Goal: Navigation & Orientation: Find specific page/section

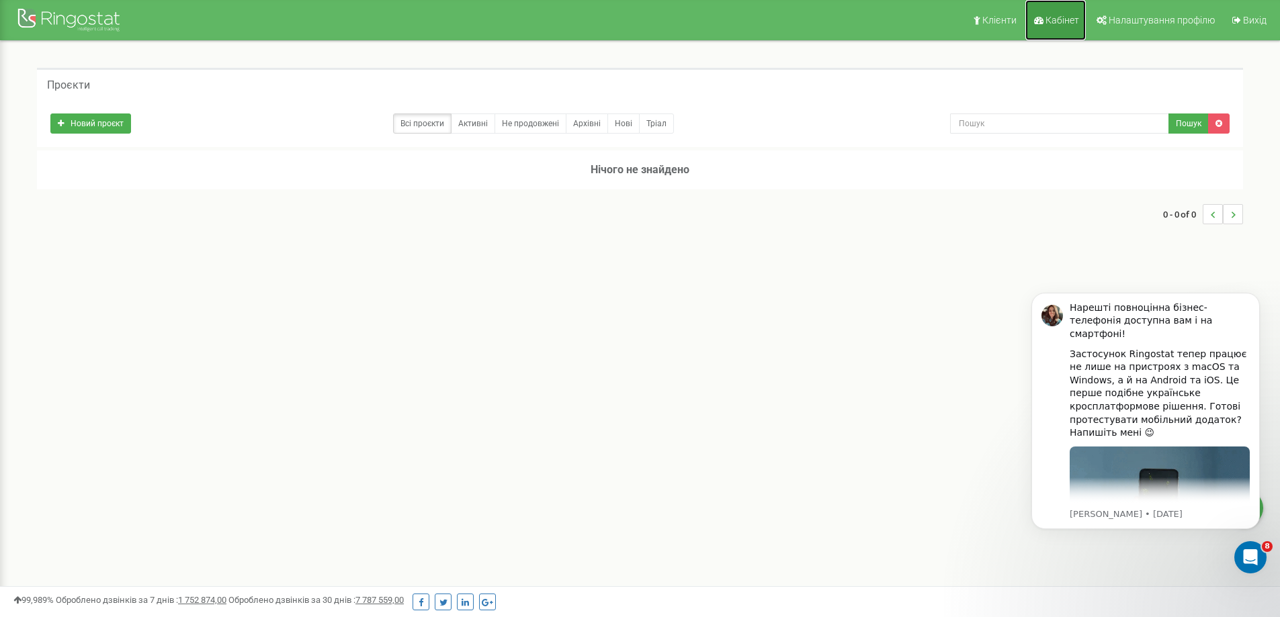
click at [1066, 13] on link "Кабінет" at bounding box center [1055, 20] width 60 height 40
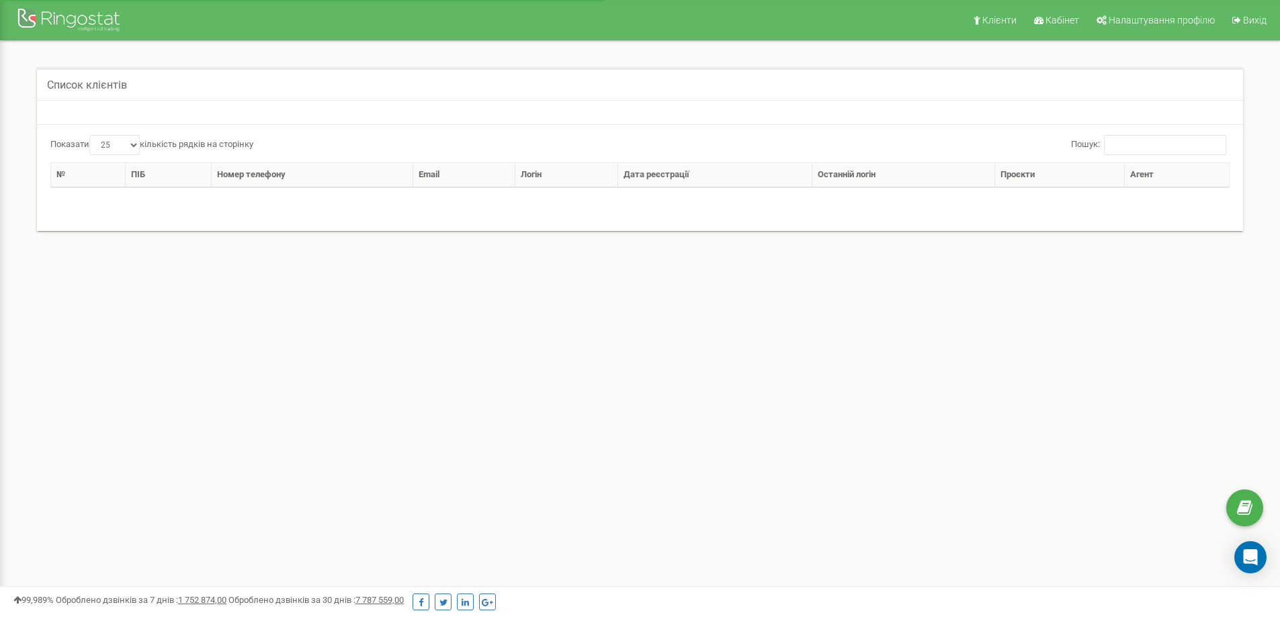
select select "25"
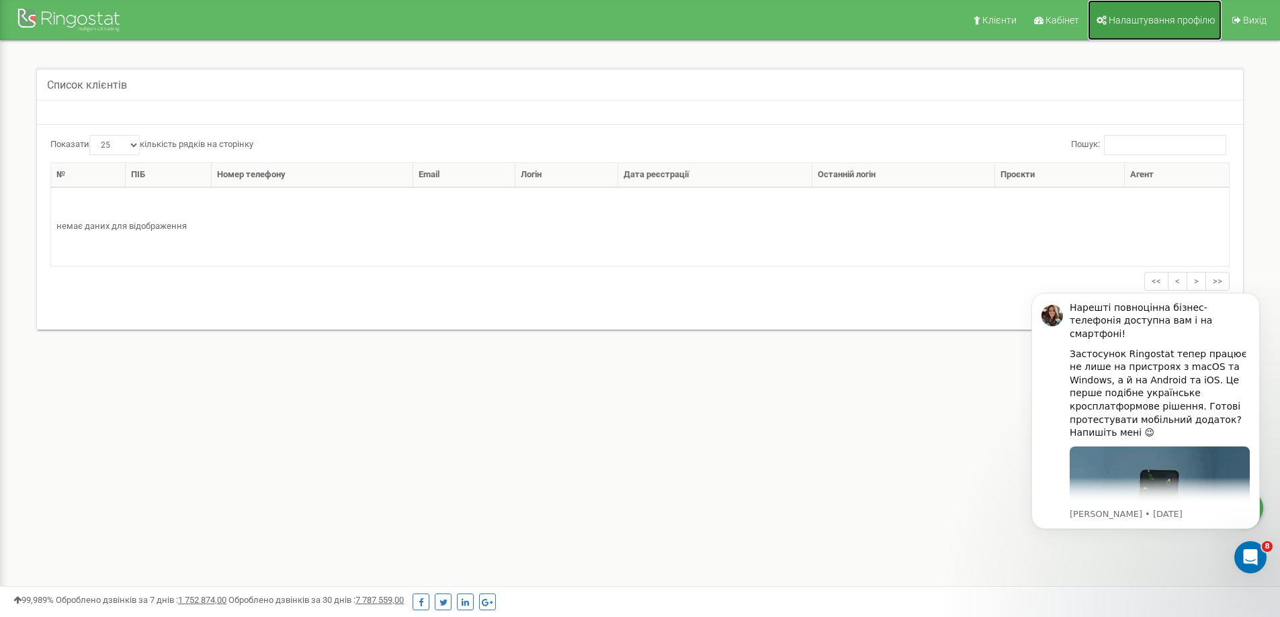
click at [1130, 15] on span "Налаштування профілю" at bounding box center [1161, 20] width 106 height 11
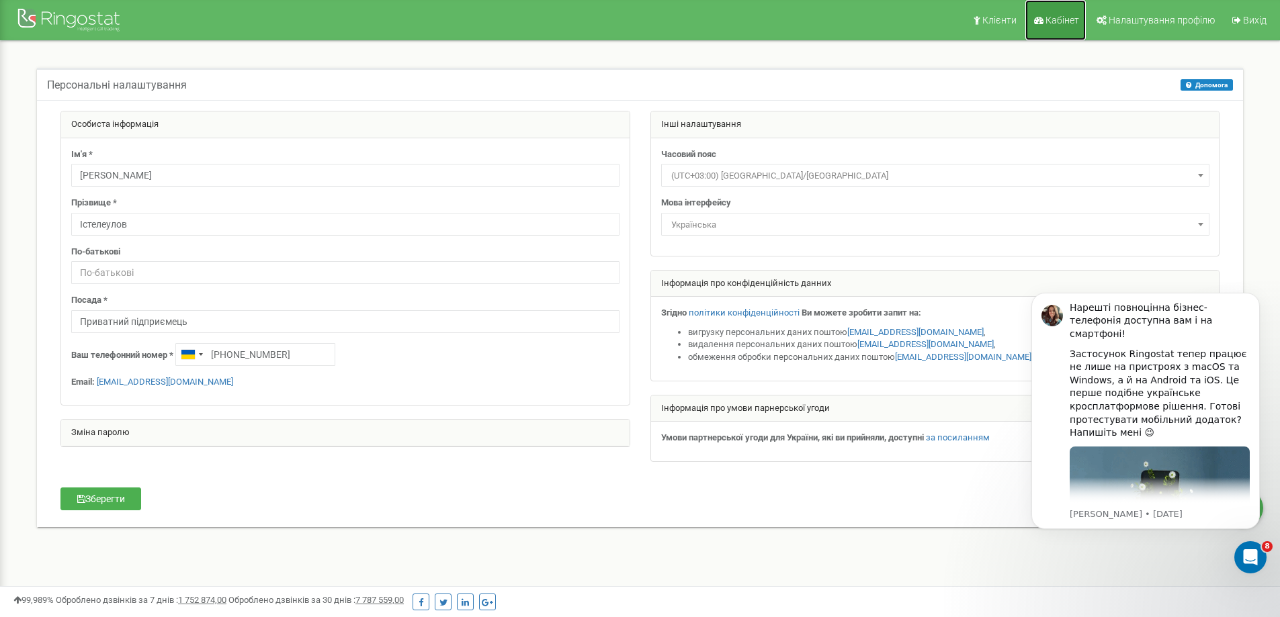
click at [1058, 24] on span "Кабінет" at bounding box center [1062, 20] width 34 height 11
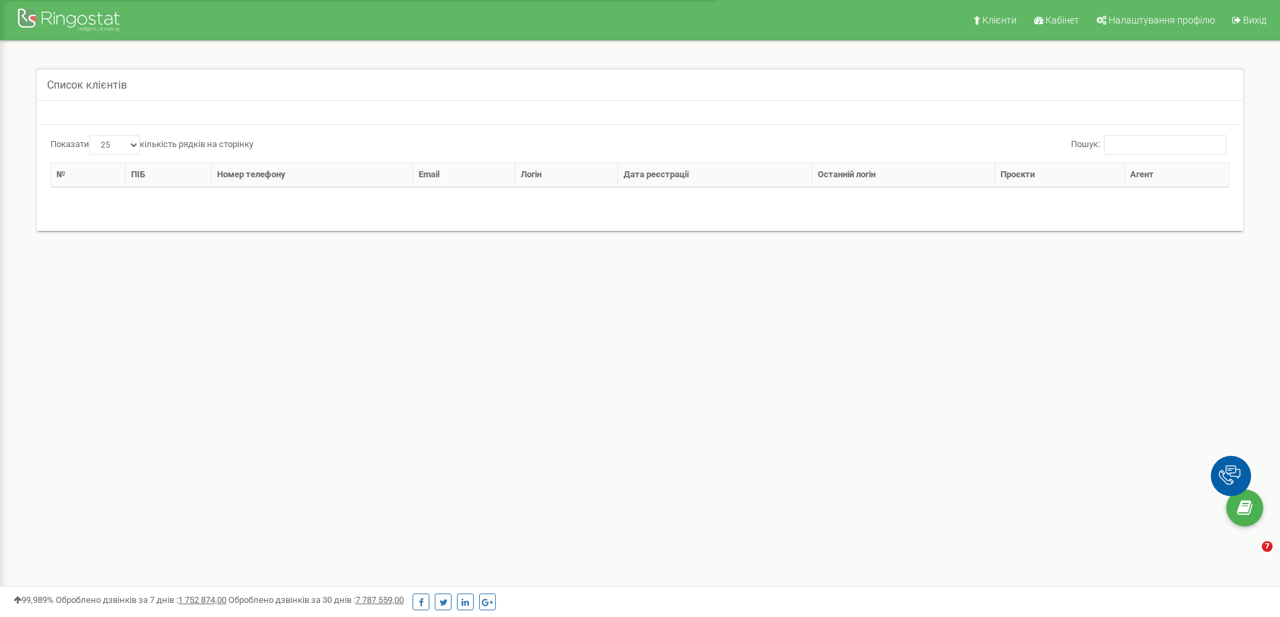
select select "25"
click at [1063, 15] on span "Кабінет" at bounding box center [1062, 20] width 34 height 11
select select "25"
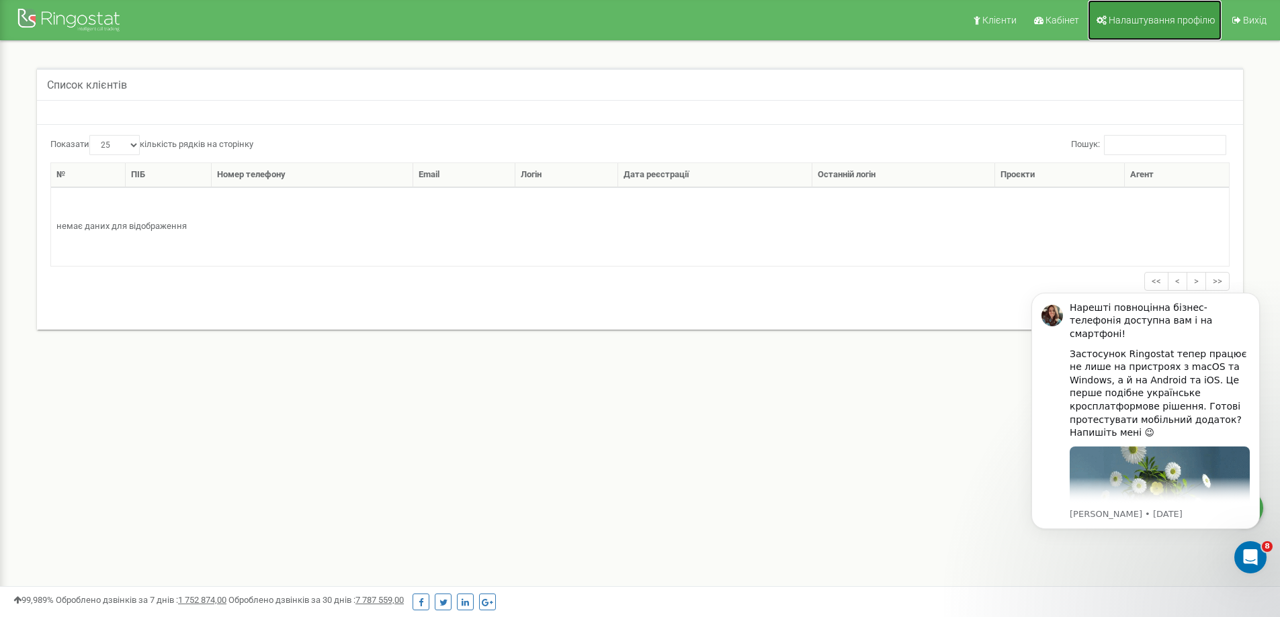
click at [1116, 21] on span "Налаштування профілю" at bounding box center [1161, 20] width 106 height 11
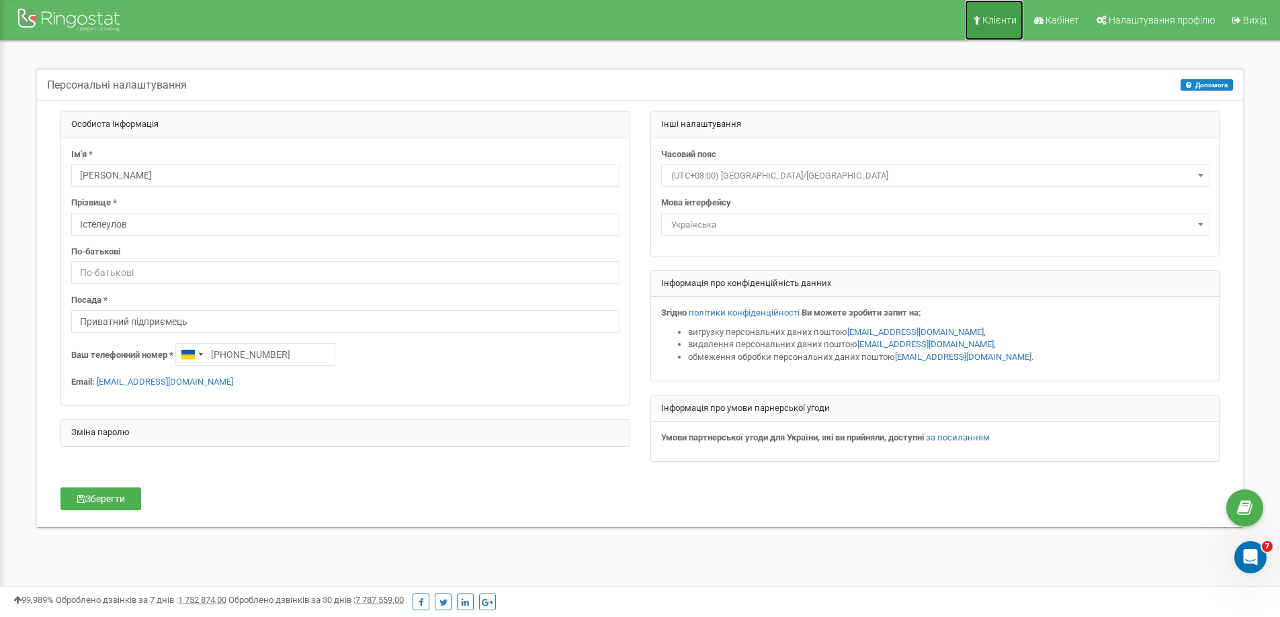
click at [999, 19] on span "Клієнти" at bounding box center [999, 20] width 34 height 11
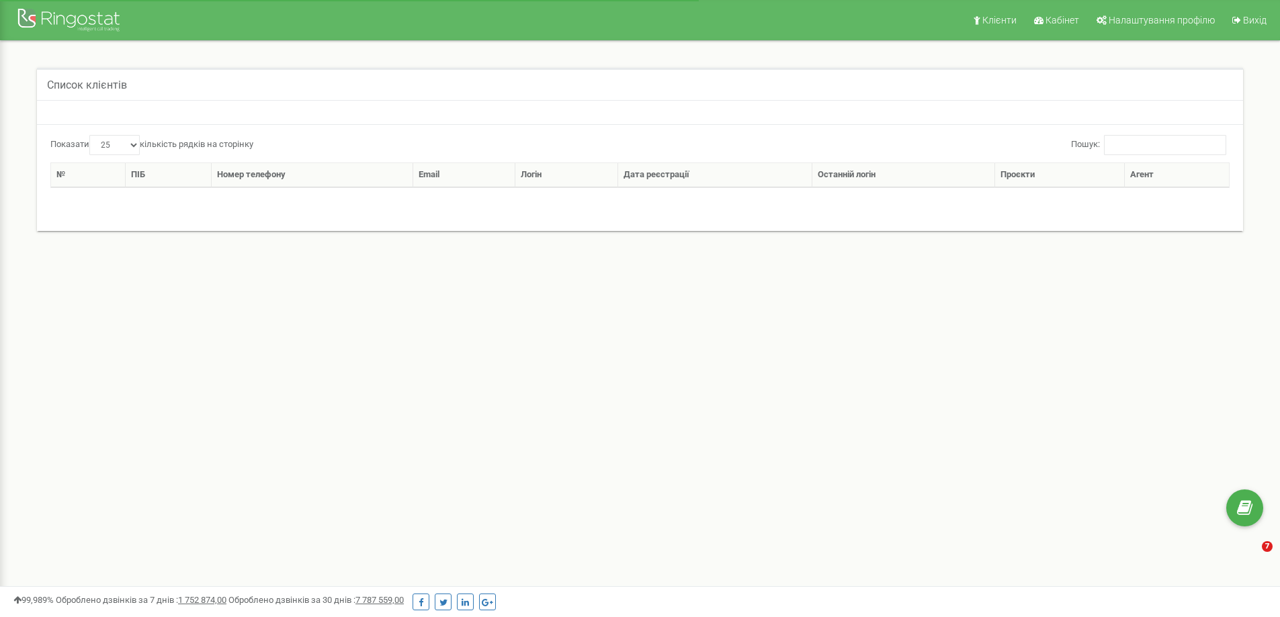
select select "25"
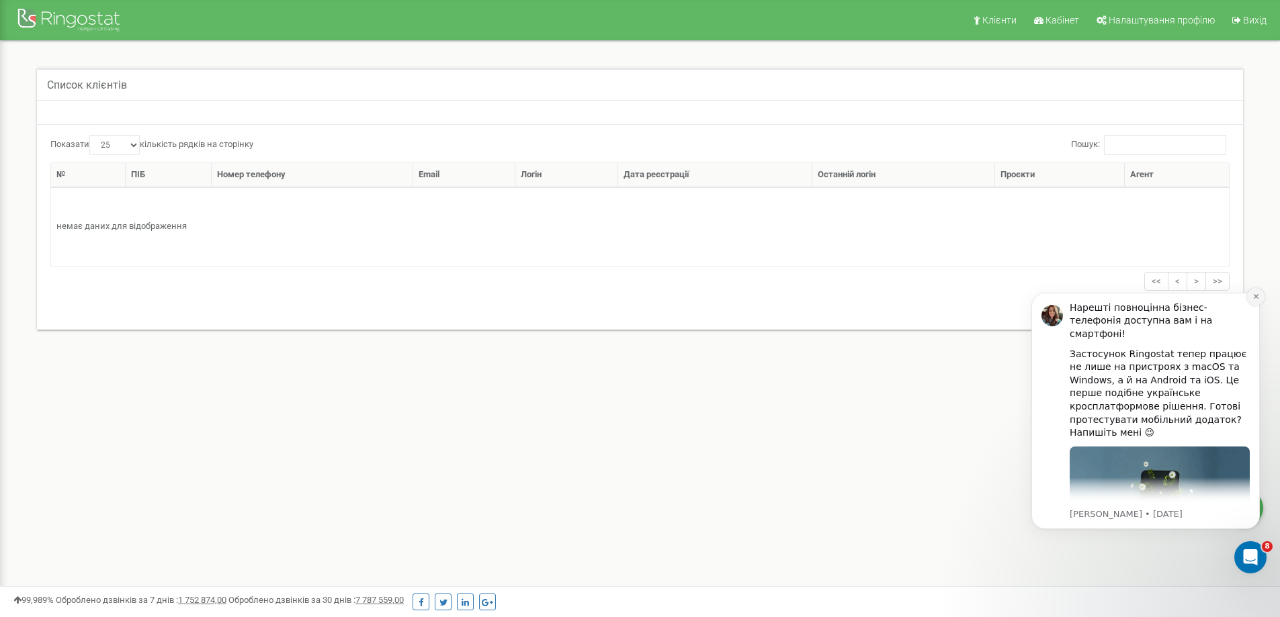
click at [1259, 294] on icon "Dismiss notification" at bounding box center [1255, 296] width 7 height 7
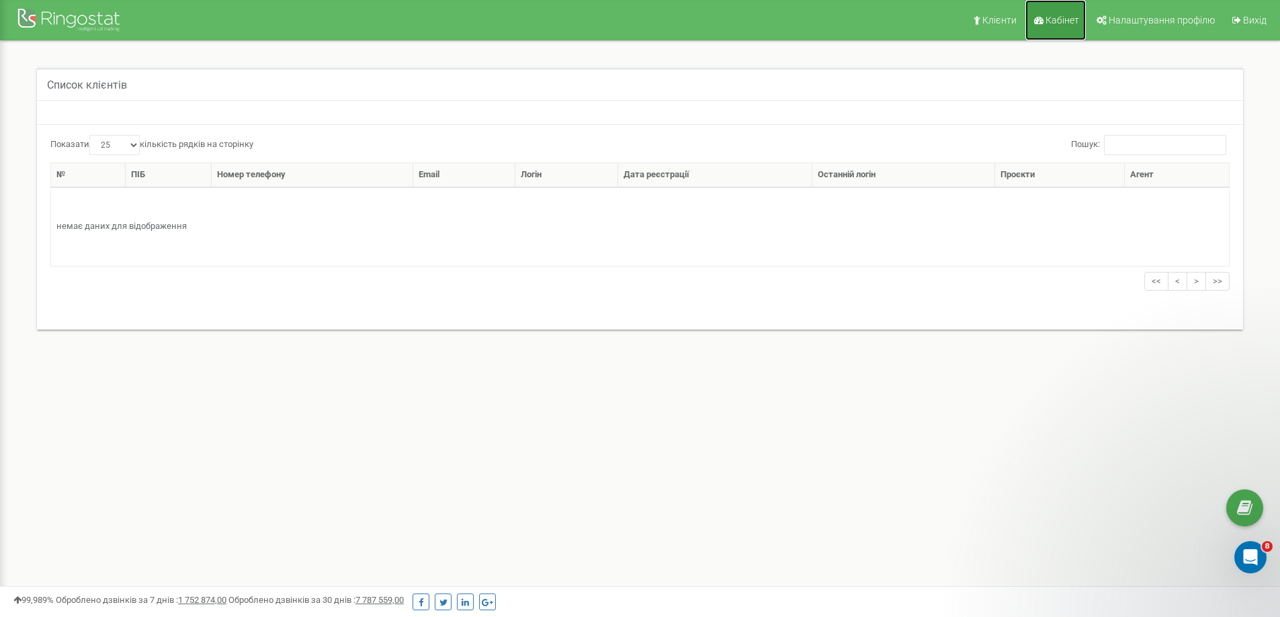
click at [1065, 22] on span "Кабінет" at bounding box center [1062, 20] width 34 height 11
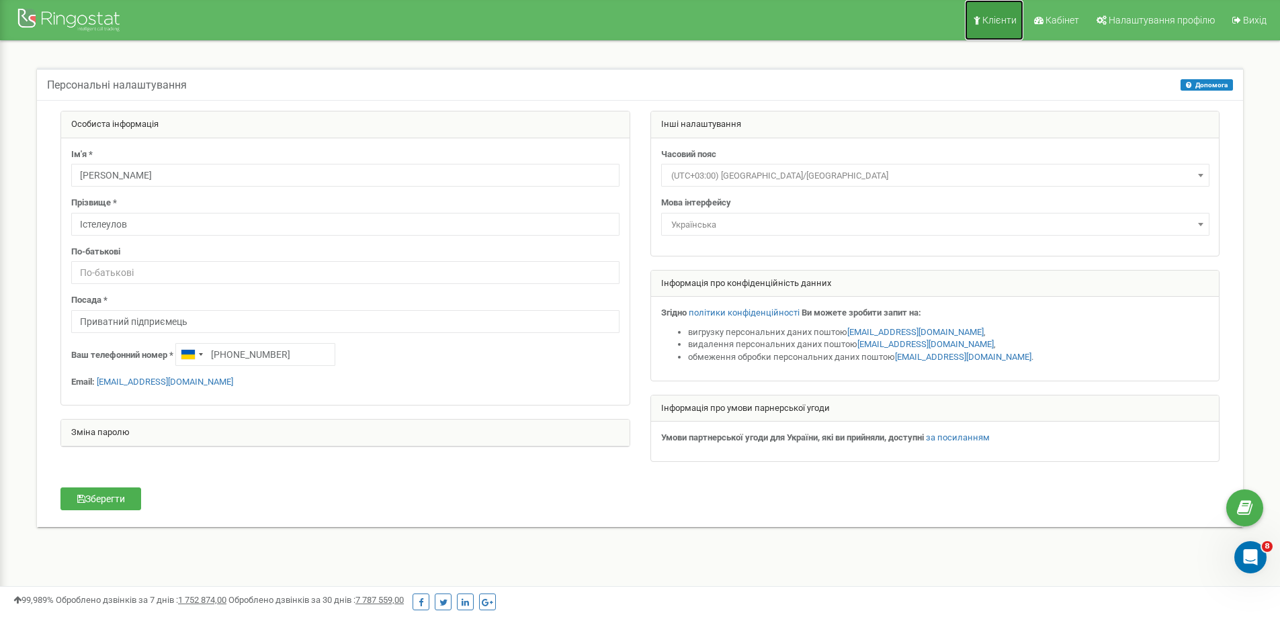
click at [1014, 21] on span "Клієнти" at bounding box center [999, 20] width 34 height 11
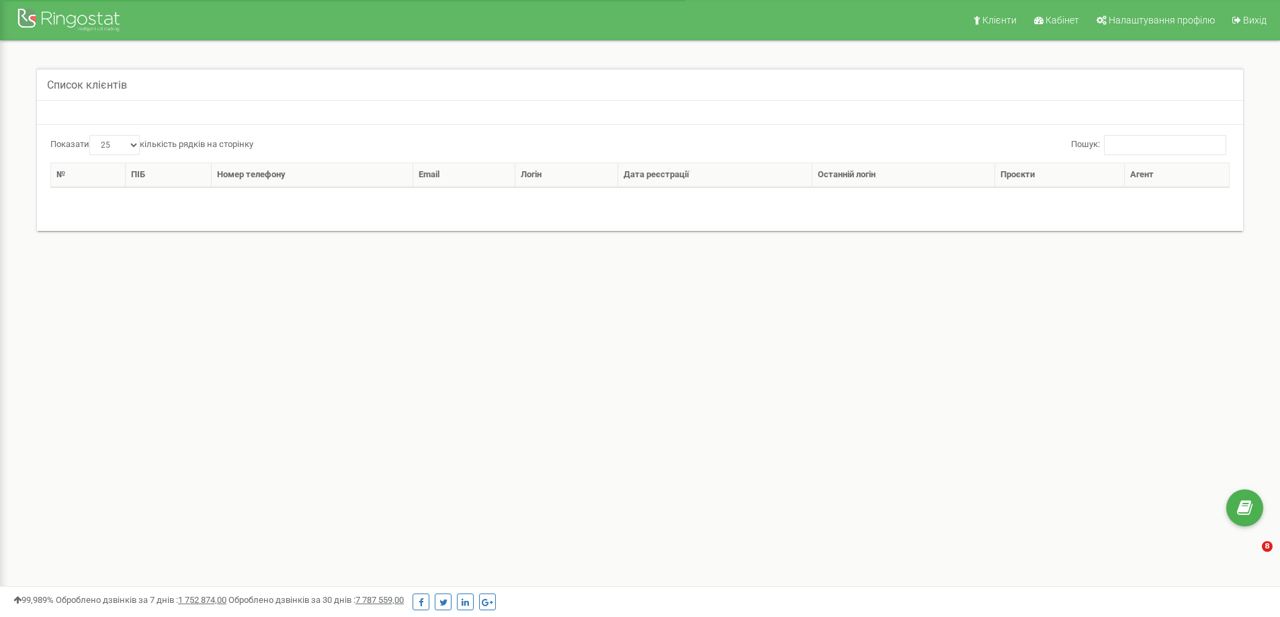
select select "25"
click at [107, 213] on div "Показати 10 25 50 100 кількість рядків на сторінку Пошук: № ПІБ Номер телефону …" at bounding box center [639, 176] width 1179 height 83
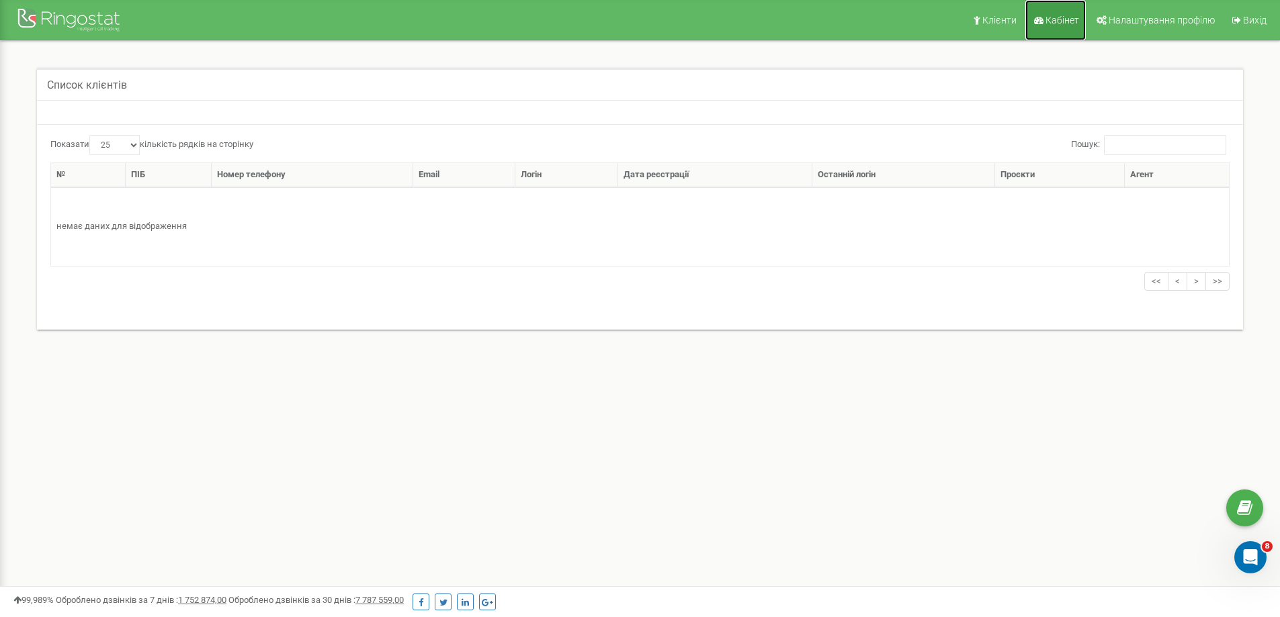
click at [1060, 21] on span "Кабінет" at bounding box center [1062, 20] width 34 height 11
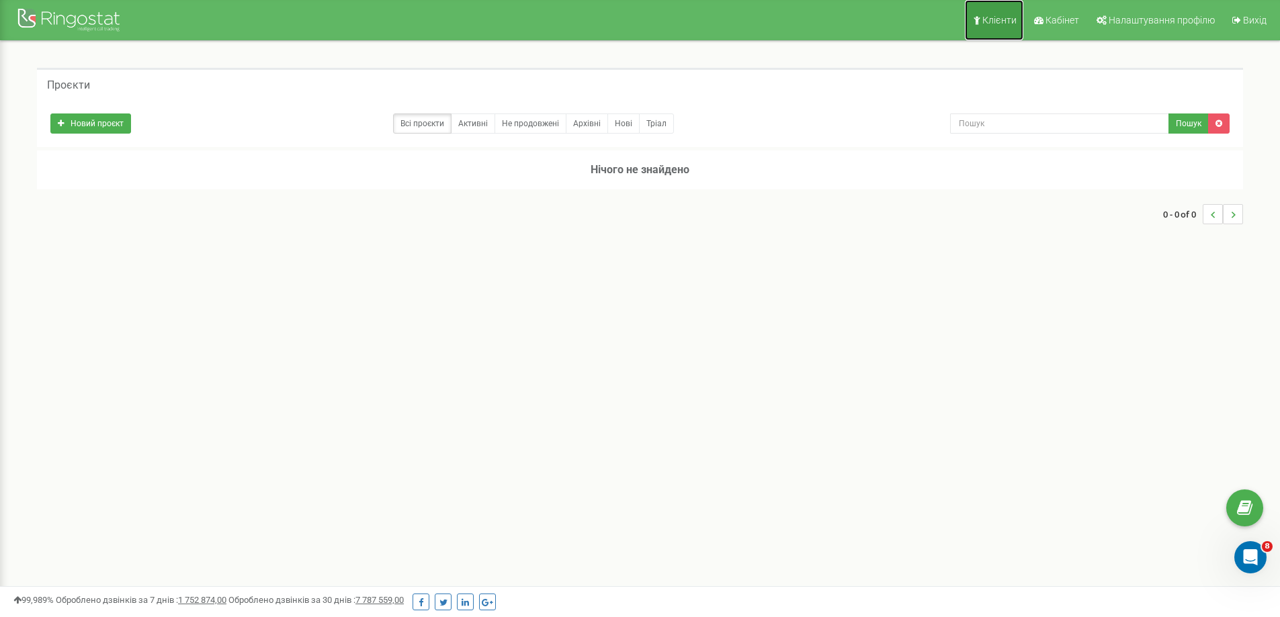
click at [981, 24] on link "Клієнти" at bounding box center [994, 20] width 58 height 40
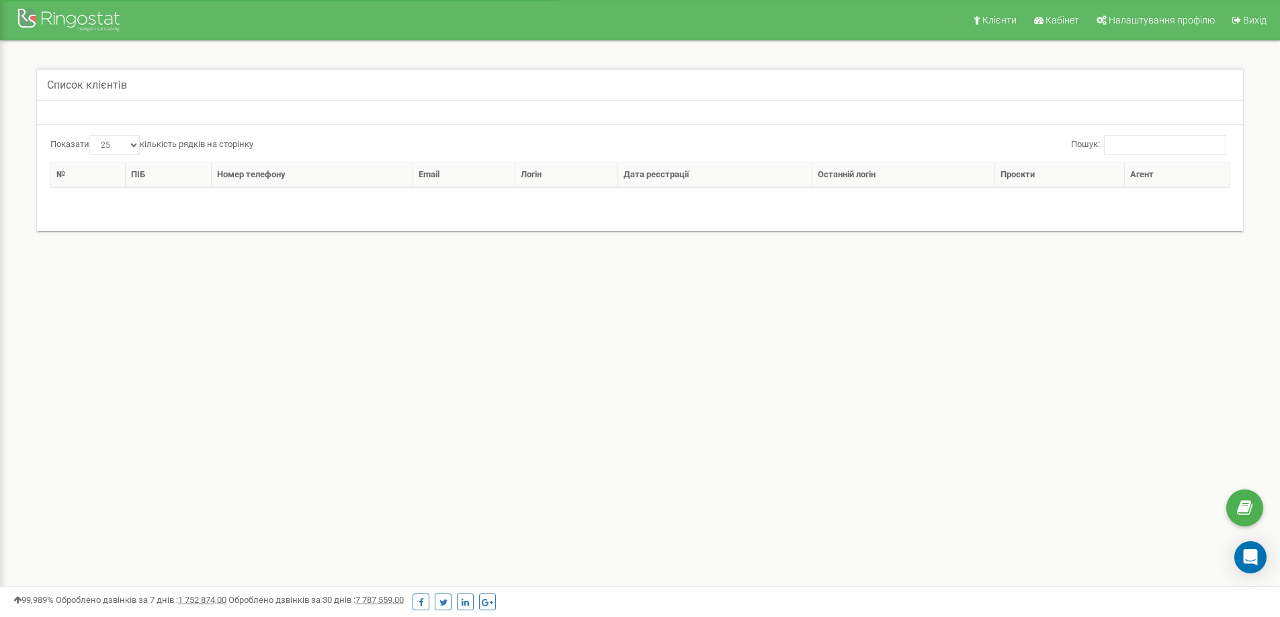
select select "25"
